Goal: Task Accomplishment & Management: Complete application form

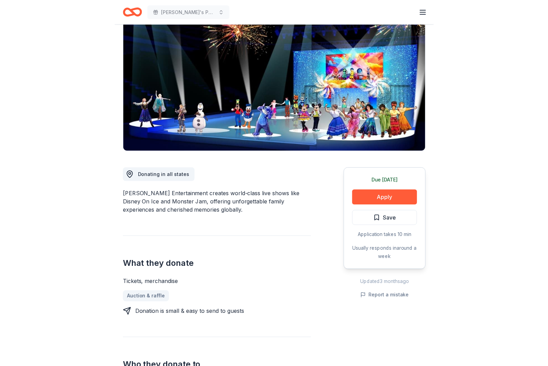
scroll to position [69, 0]
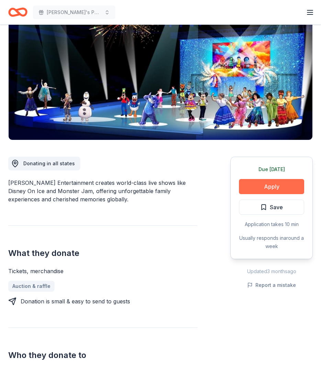
click at [271, 186] on button "Apply" at bounding box center [271, 186] width 65 height 15
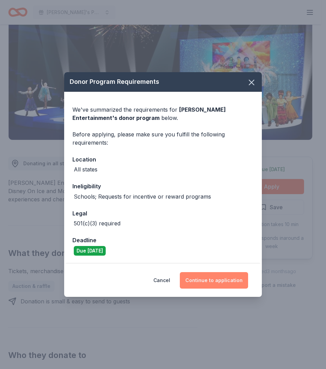
click at [211, 278] on button "Continue to application" at bounding box center [214, 280] width 68 height 16
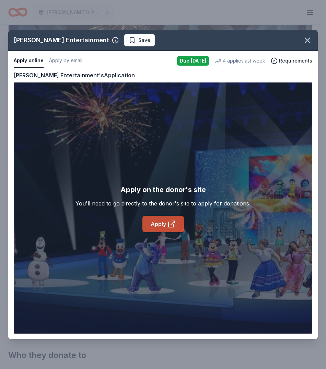
click at [156, 224] on link "Apply" at bounding box center [163, 224] width 42 height 16
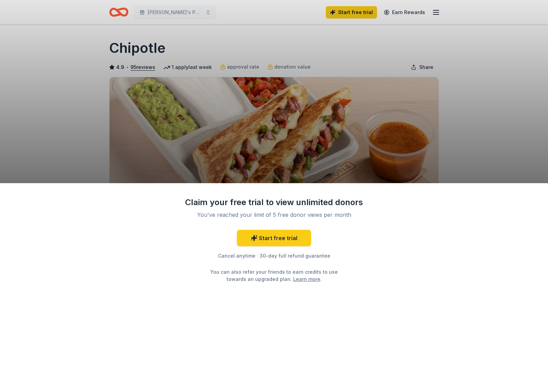
click at [219, 139] on div "Claim your free trial to view unlimited donors You've reached your limit of 5 f…" at bounding box center [274, 183] width 548 height 366
